Goal: Task Accomplishment & Management: Use online tool/utility

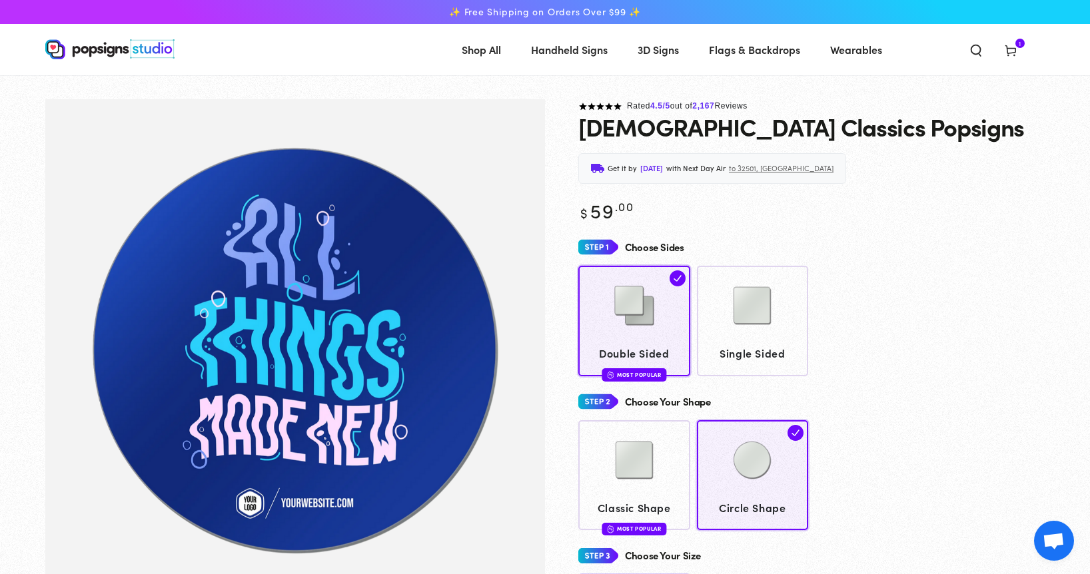
select select "**********"
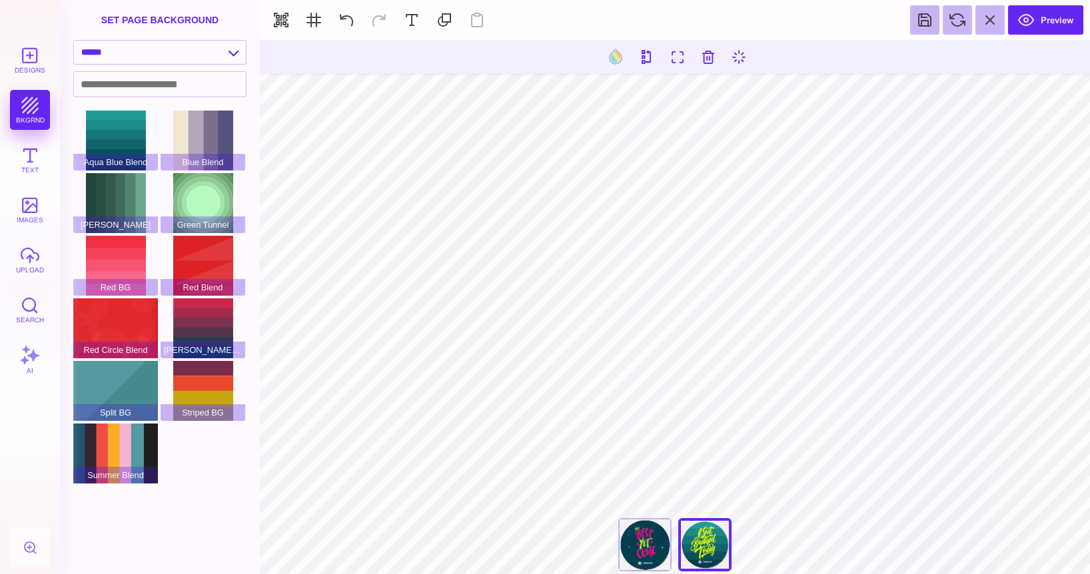
click at [726, 556] on div "**********" at bounding box center [674, 548] width 133 height 60
click at [716, 552] on div "**********" at bounding box center [674, 548] width 133 height 60
click at [695, 538] on div "**********" at bounding box center [674, 548] width 133 height 60
click at [636, 533] on div "The Best Is Yet To Come" at bounding box center [644, 544] width 53 height 53
click at [687, 537] on div "I Just Got Baptized" at bounding box center [704, 544] width 53 height 53
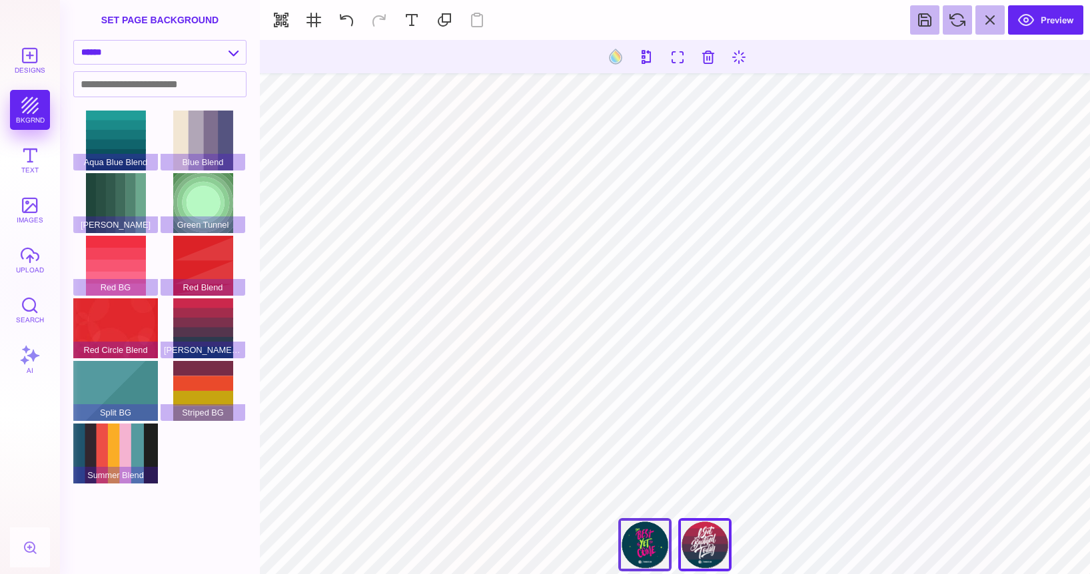
click at [646, 533] on div "The Best Is Yet To Come" at bounding box center [644, 544] width 53 height 53
click at [23, 47] on button "Designs" at bounding box center [30, 60] width 40 height 40
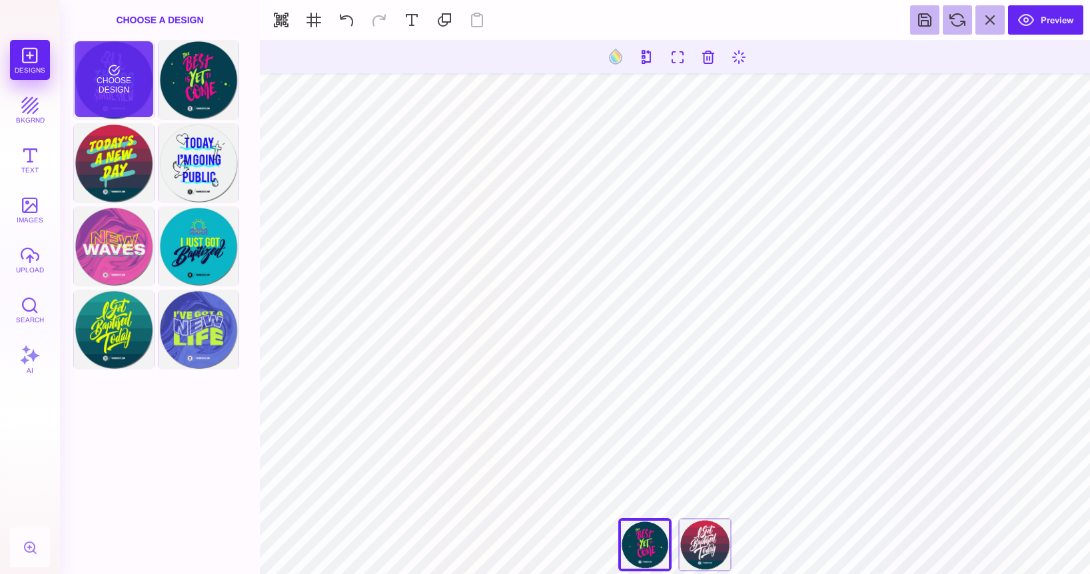
click at [109, 92] on div "Choose Design" at bounding box center [114, 79] width 78 height 76
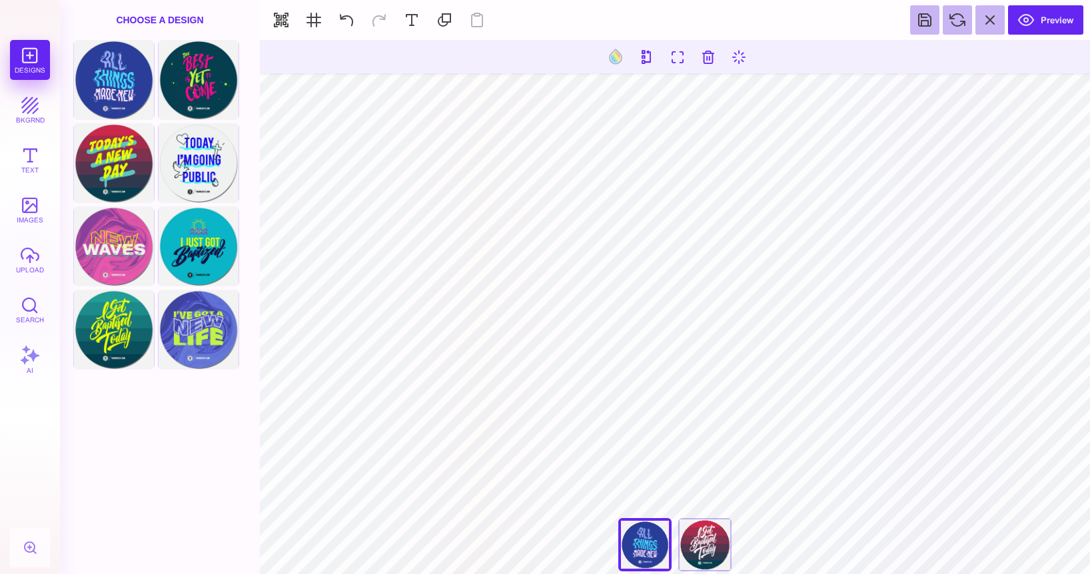
type input "#283D98"
click at [627, 59] on button at bounding box center [630, 56] width 25 height 25
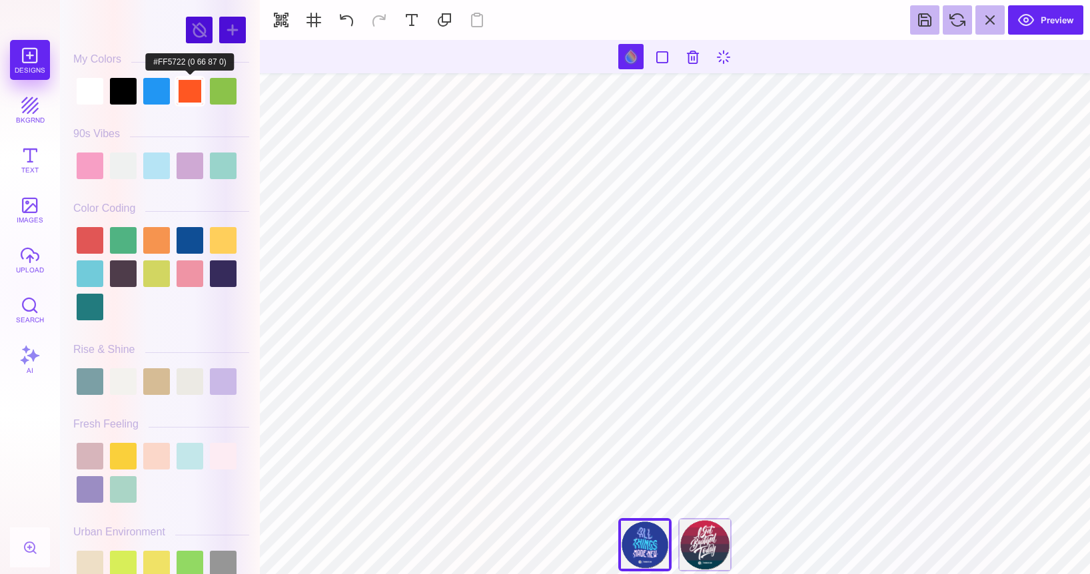
click at [181, 90] on div at bounding box center [190, 91] width 27 height 27
click at [219, 93] on div at bounding box center [223, 91] width 27 height 27
click at [193, 89] on div at bounding box center [190, 91] width 27 height 27
click at [210, 261] on div at bounding box center [223, 274] width 27 height 27
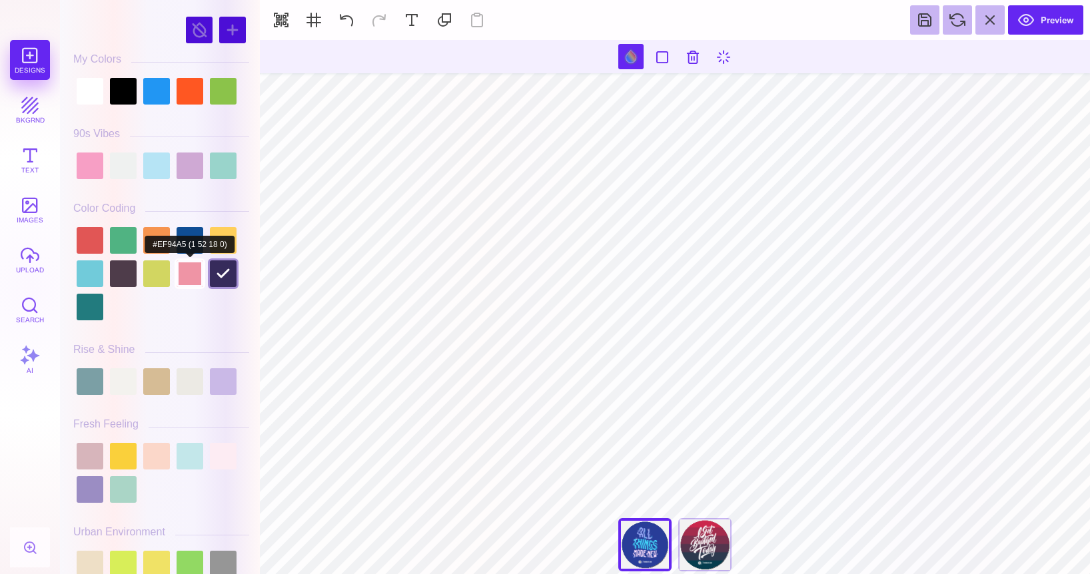
click at [186, 279] on div at bounding box center [190, 274] width 27 height 27
click at [147, 275] on div at bounding box center [156, 274] width 27 height 27
type input "#D2D661"
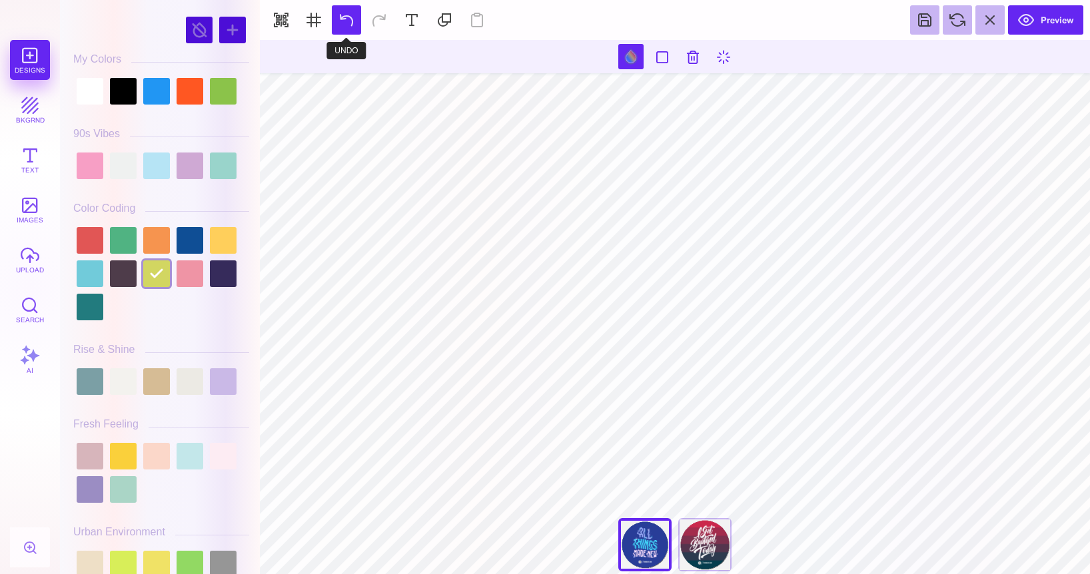
click at [351, 25] on button at bounding box center [346, 19] width 29 height 29
click at [351, 24] on button at bounding box center [346, 19] width 29 height 29
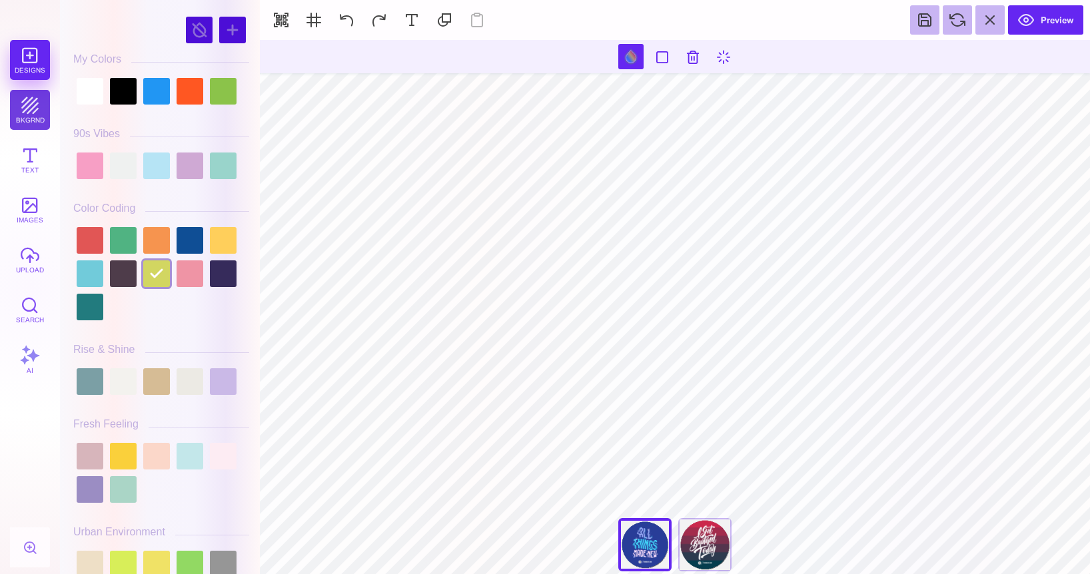
click at [23, 109] on button "bkgrnd" at bounding box center [30, 110] width 40 height 40
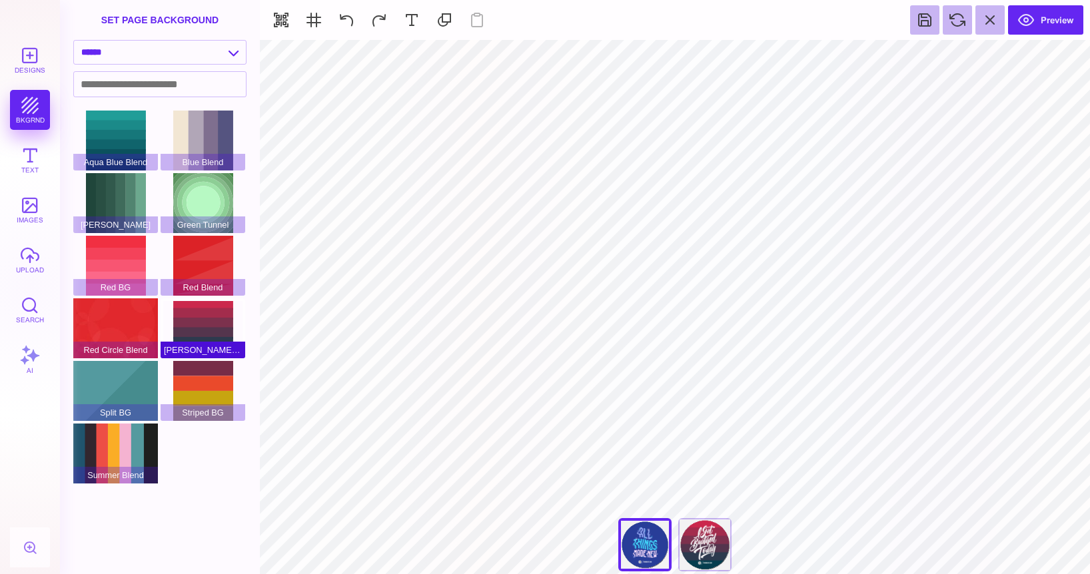
click at [196, 331] on div "[PERSON_NAME] Blend" at bounding box center [203, 329] width 85 height 60
click at [207, 383] on div "Striped BG" at bounding box center [203, 391] width 85 height 60
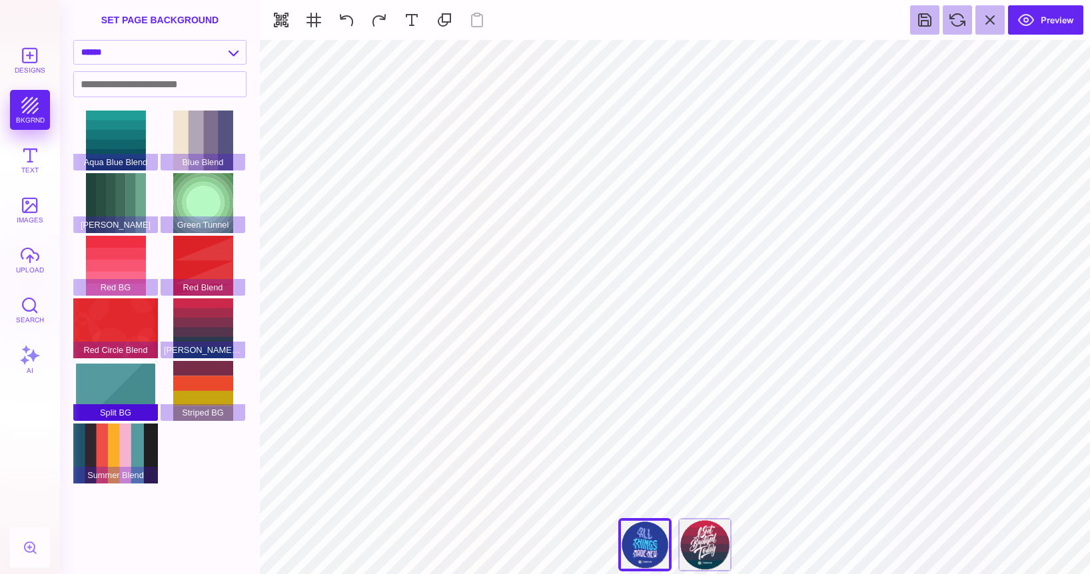
click at [111, 363] on div "Split BG" at bounding box center [115, 391] width 85 height 60
type input "#FFFFFF"
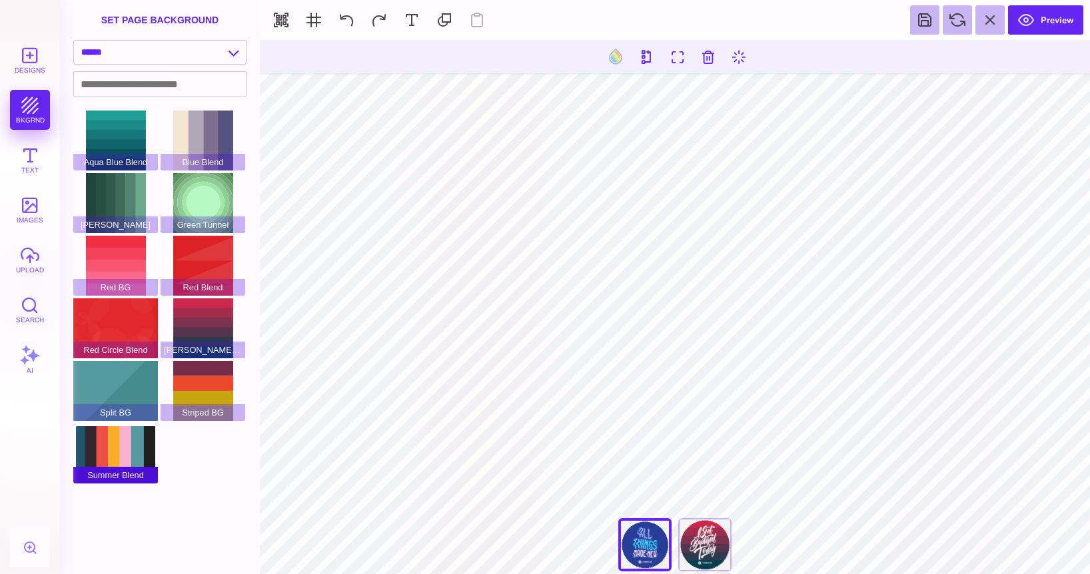
click at [111, 437] on div "Summer Blend" at bounding box center [115, 454] width 85 height 60
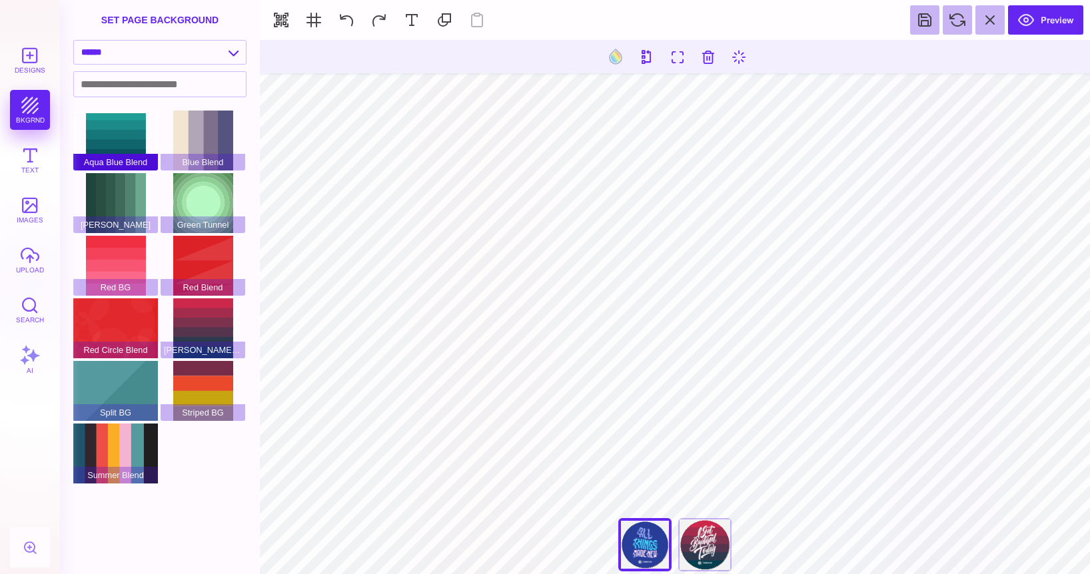
click at [116, 141] on div "Aqua Blue Blend" at bounding box center [115, 141] width 85 height 60
click at [197, 144] on div "Blue Blend" at bounding box center [203, 141] width 85 height 60
click at [73, 141] on section "**********" at bounding box center [160, 287] width 200 height 574
click at [48, 139] on div "Designs bkgrnd Text images upload Search AI" at bounding box center [30, 307] width 60 height 534
click at [100, 141] on div "Aqua Blue Blend" at bounding box center [115, 141] width 85 height 60
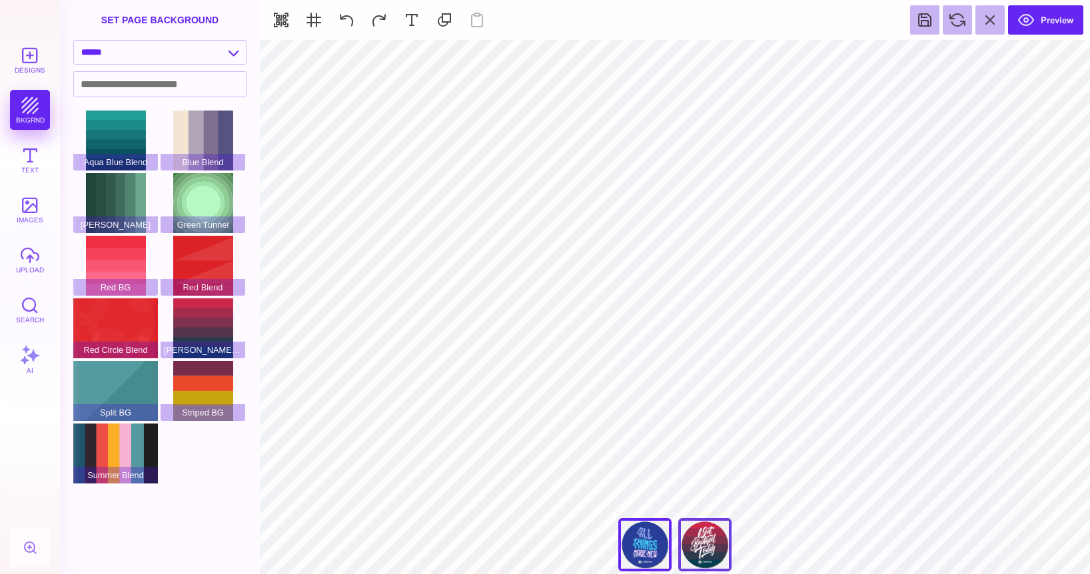
click at [698, 548] on div "I Just Got Baptized" at bounding box center [704, 544] width 53 height 53
click at [656, 542] on div "All Things Made New" at bounding box center [644, 544] width 53 height 53
